Goal: Browse casually

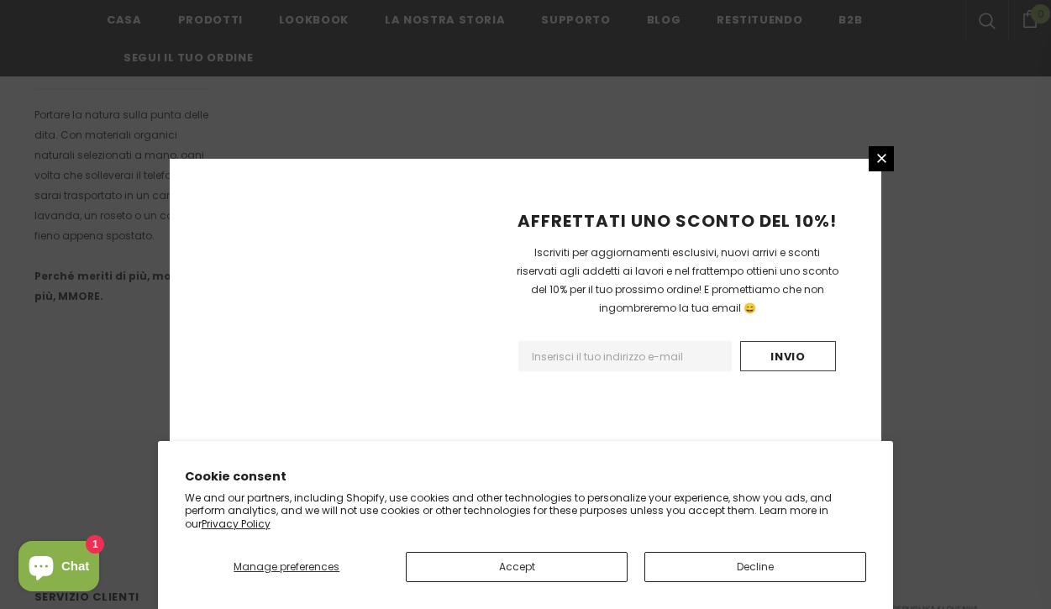
scroll to position [1147, 0]
